Goal: Transaction & Acquisition: Purchase product/service

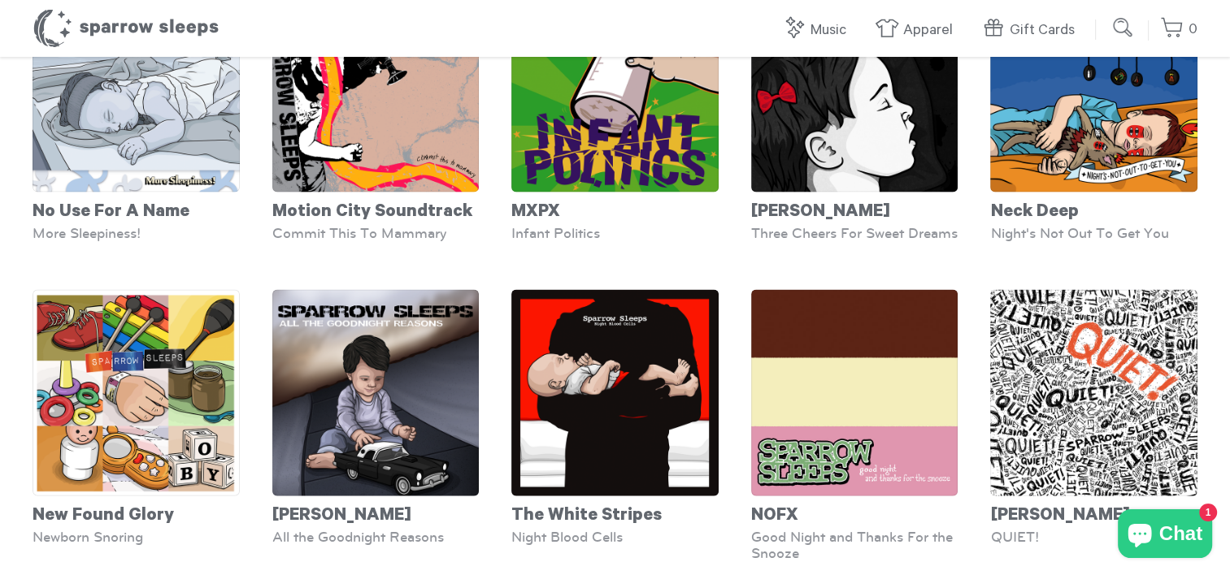
scroll to position [3436, 0]
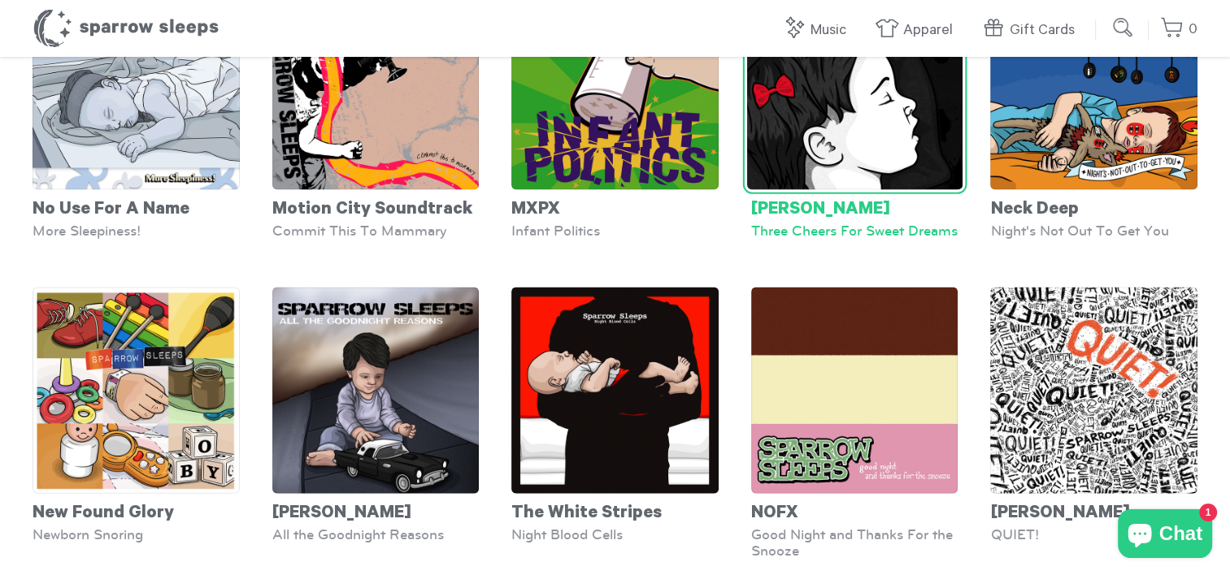
click at [858, 143] on img at bounding box center [854, 82] width 215 height 215
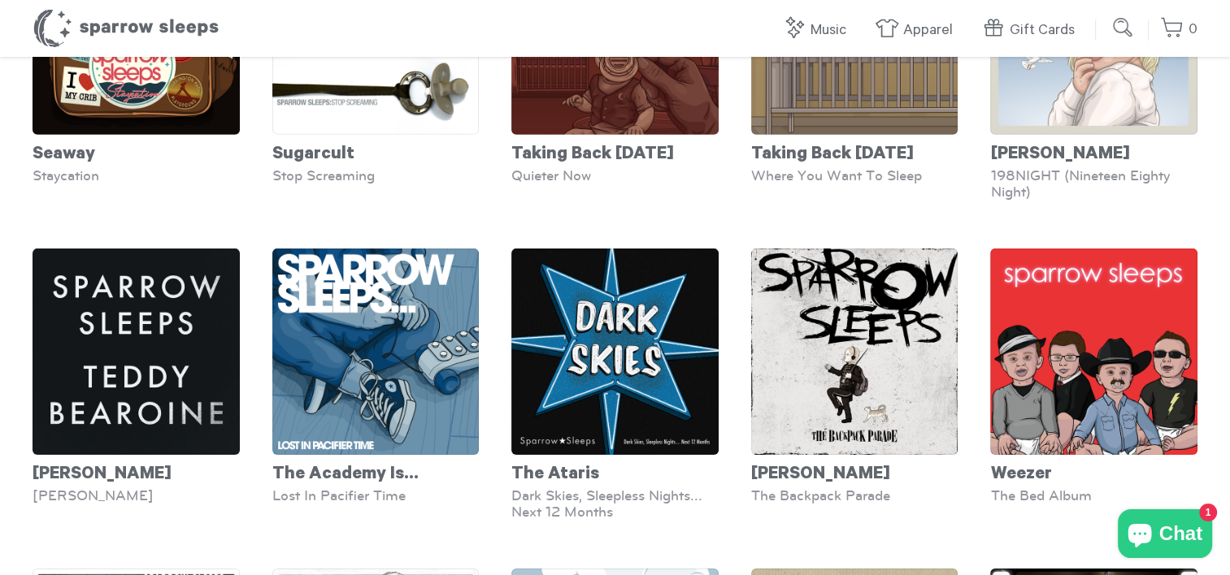
scroll to position [5112, 0]
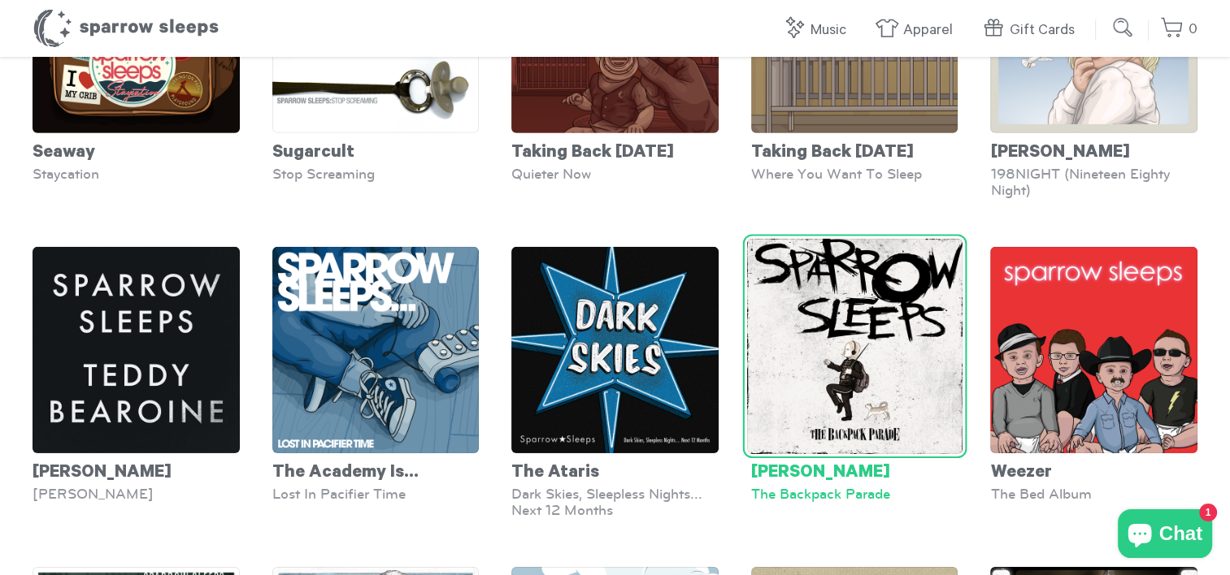
click at [832, 343] on img at bounding box center [854, 345] width 215 height 215
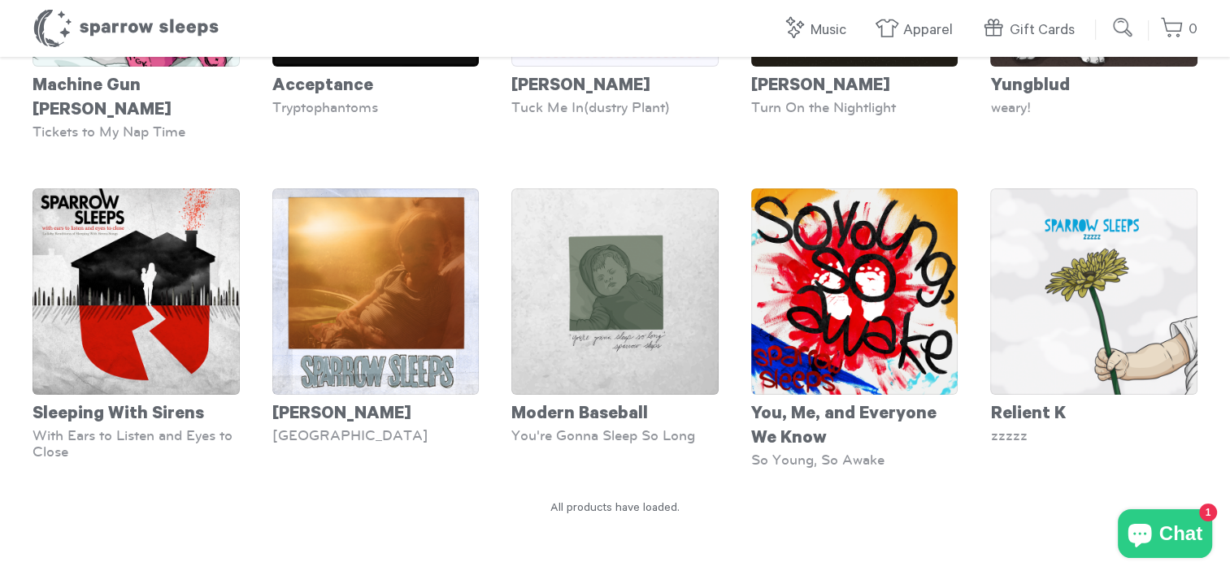
scroll to position [6430, 0]
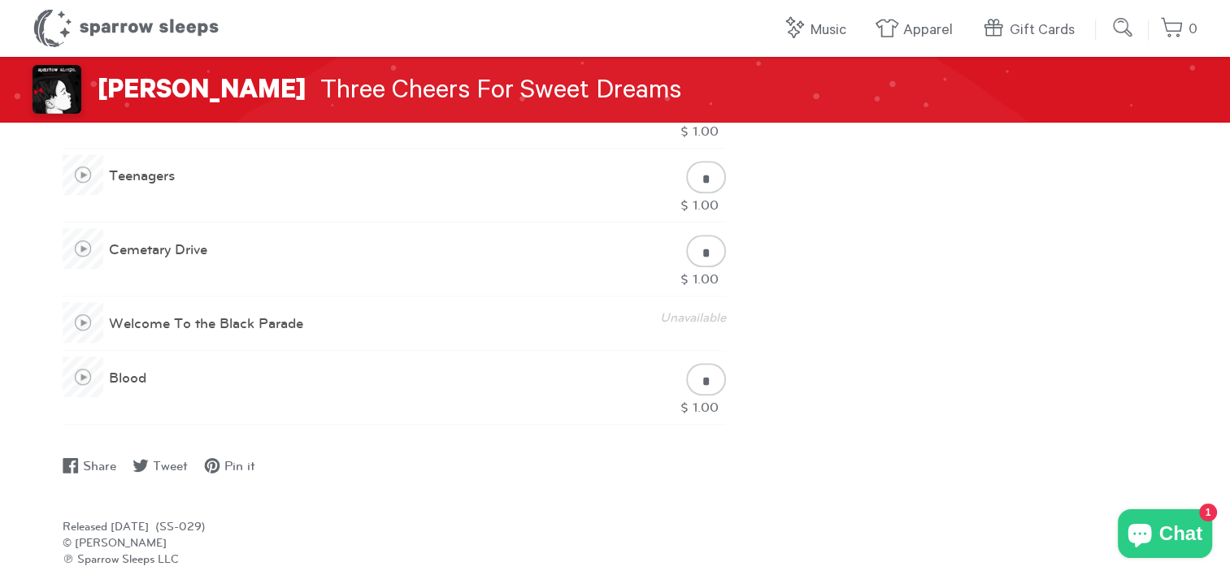
scroll to position [1187, 0]
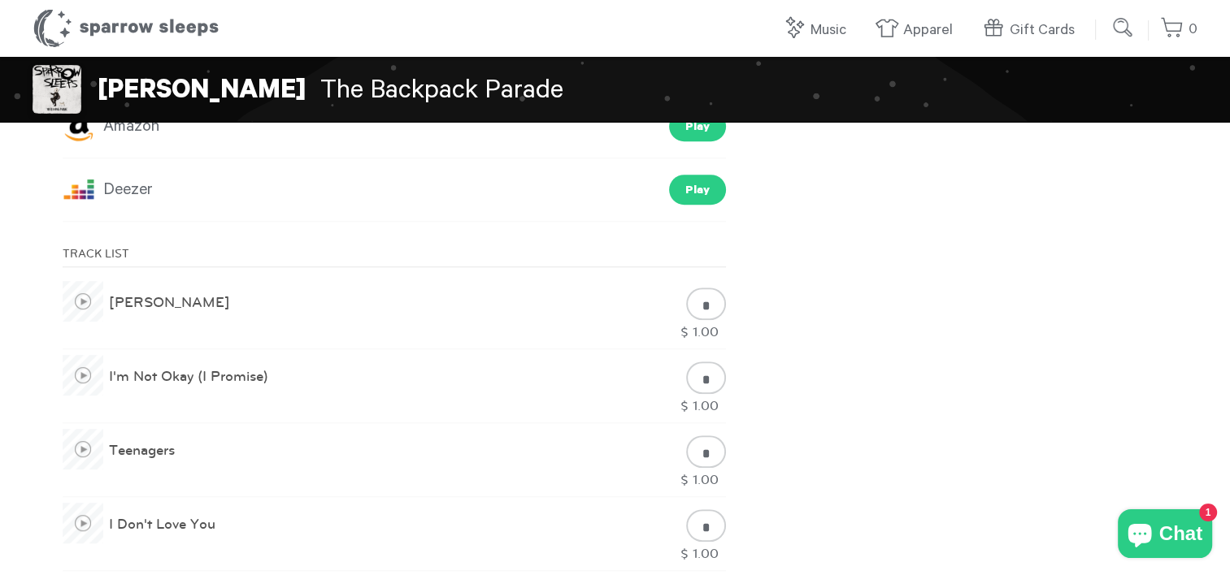
scroll to position [636, 0]
